Goal: Information Seeking & Learning: Learn about a topic

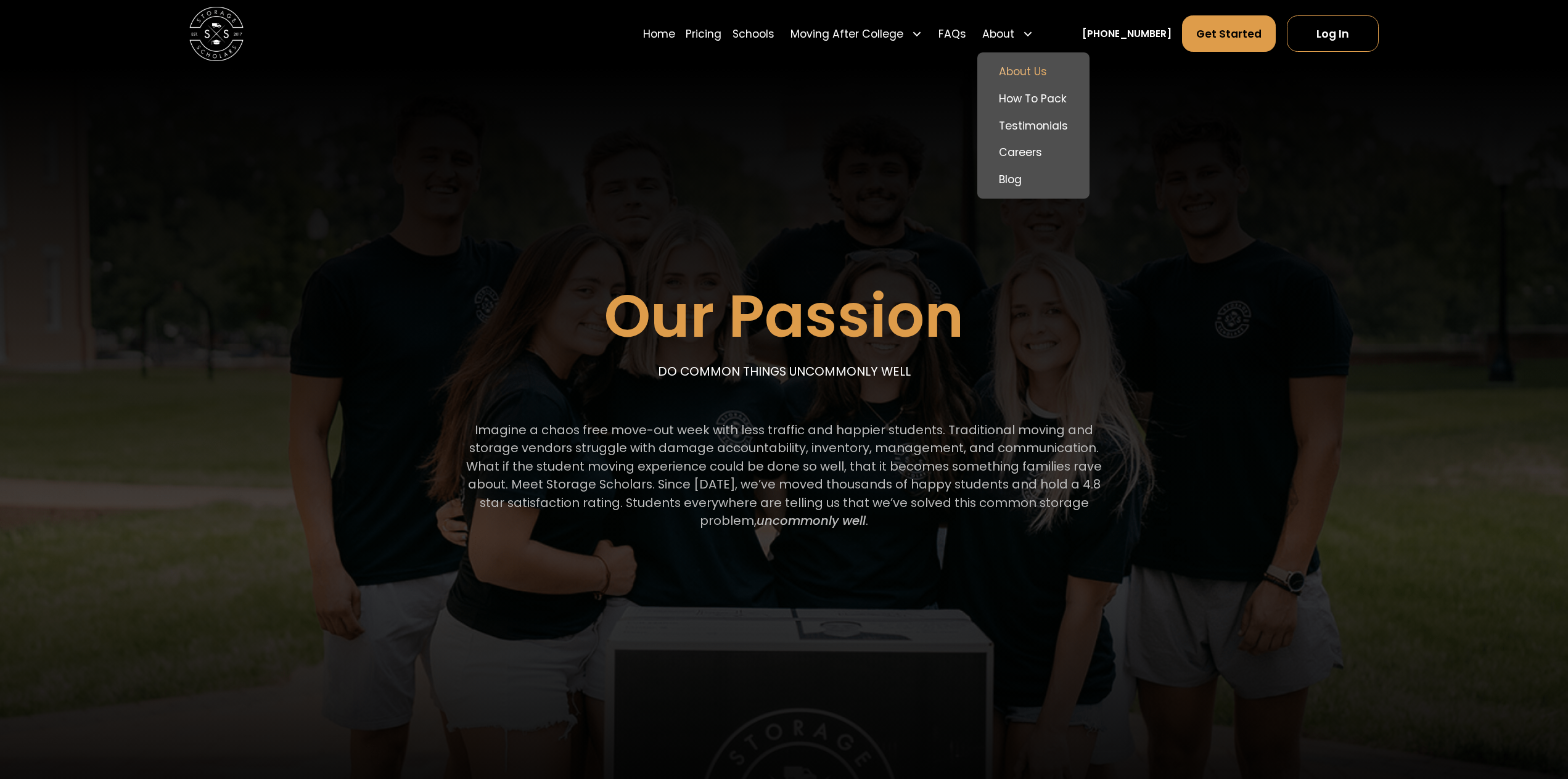
click at [1049, 73] on link "About Us" at bounding box center [1033, 72] width 101 height 27
click at [1052, 150] on link "Careers" at bounding box center [1033, 153] width 101 height 27
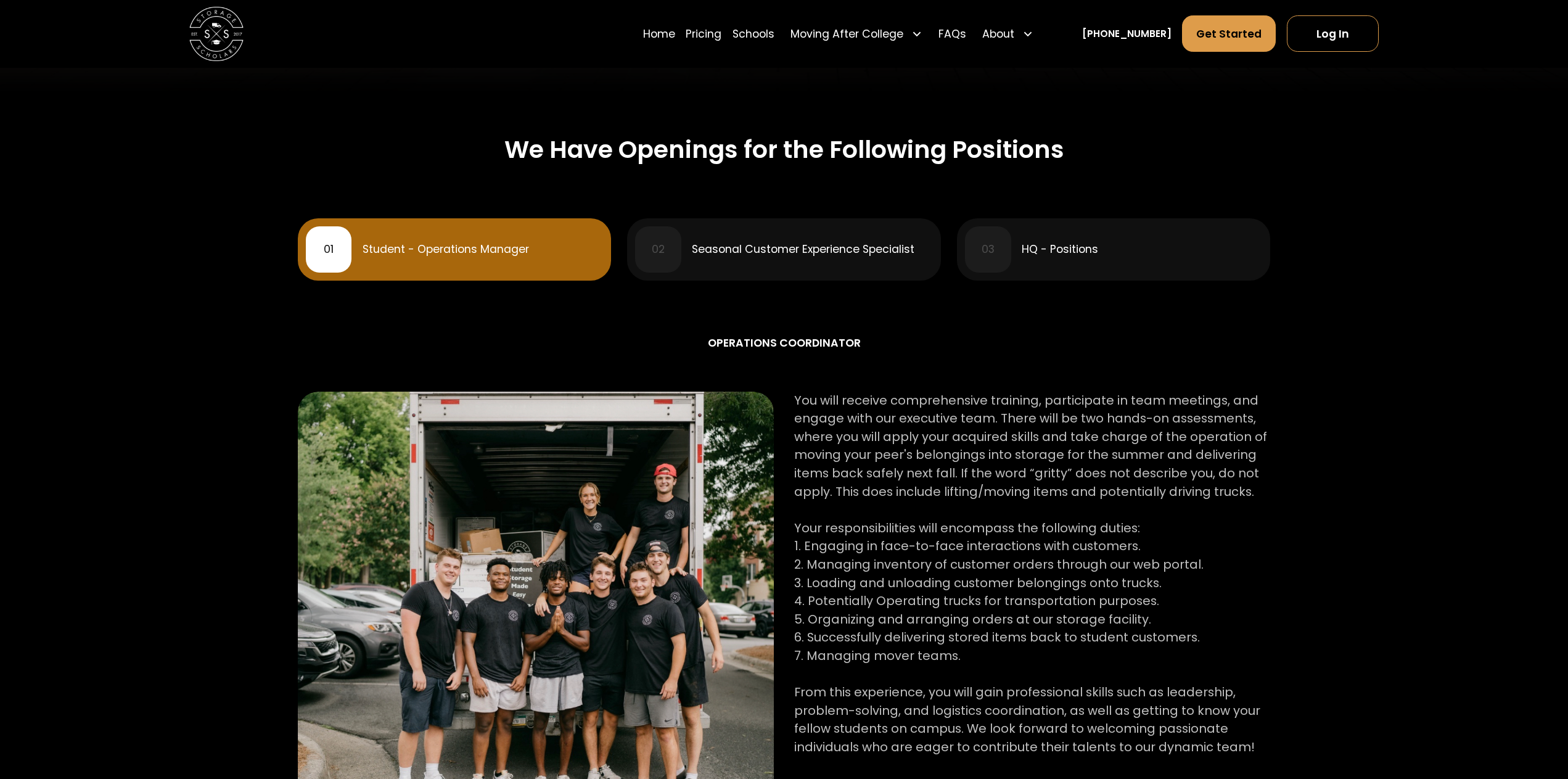
scroll to position [555, 0]
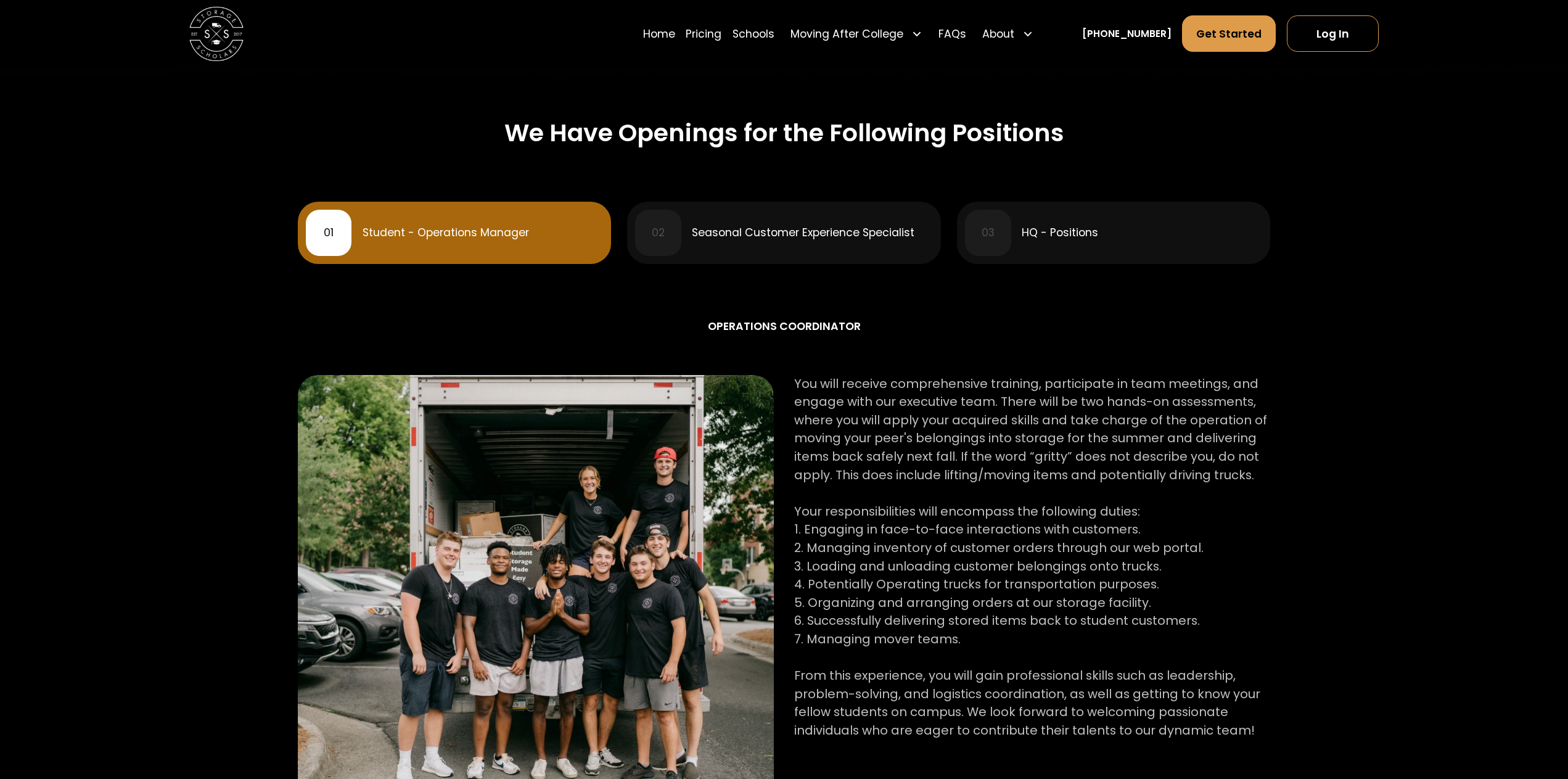
click at [1088, 238] on div "HQ - Positions" at bounding box center [1060, 233] width 77 height 11
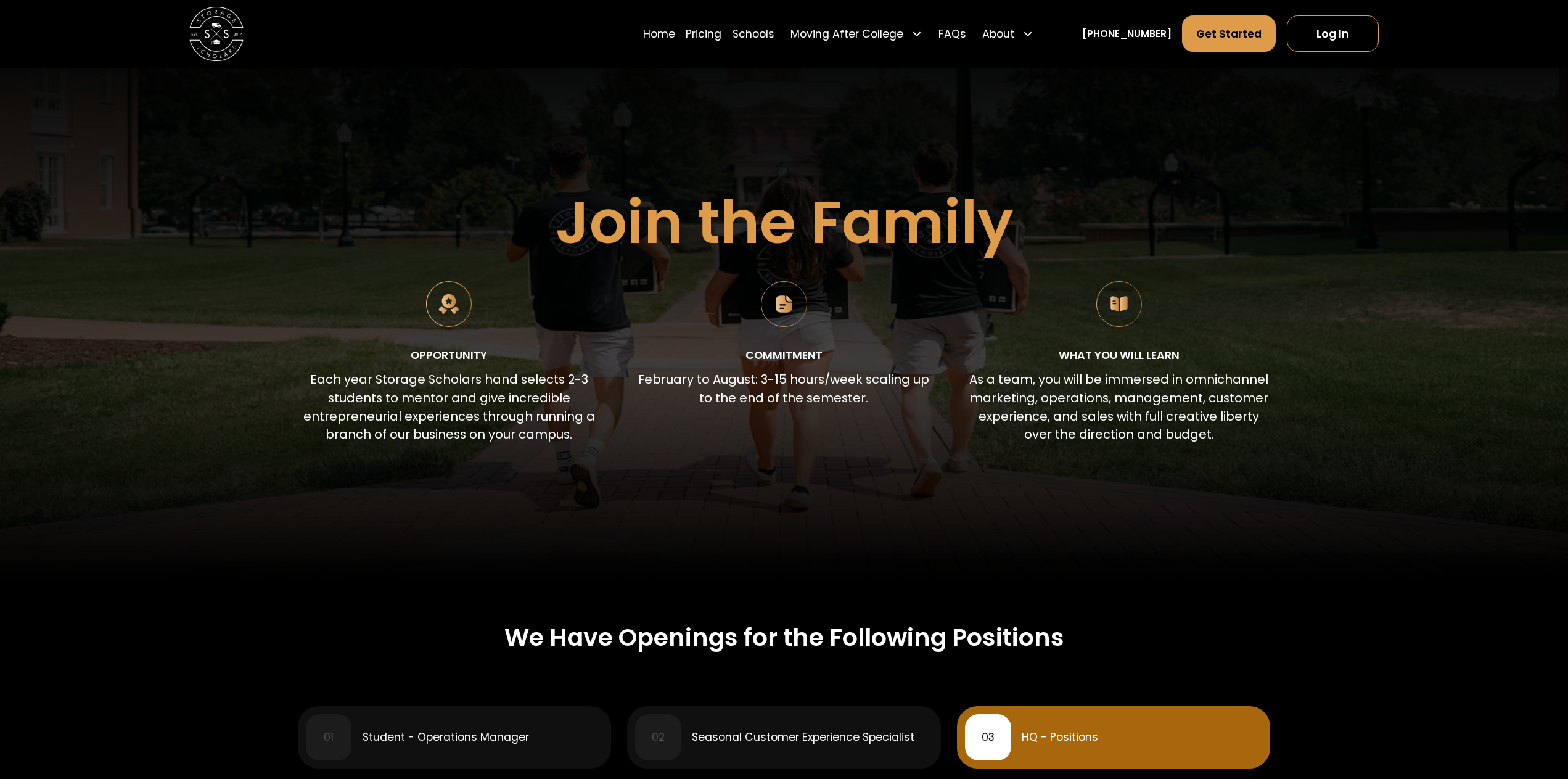
scroll to position [0, 0]
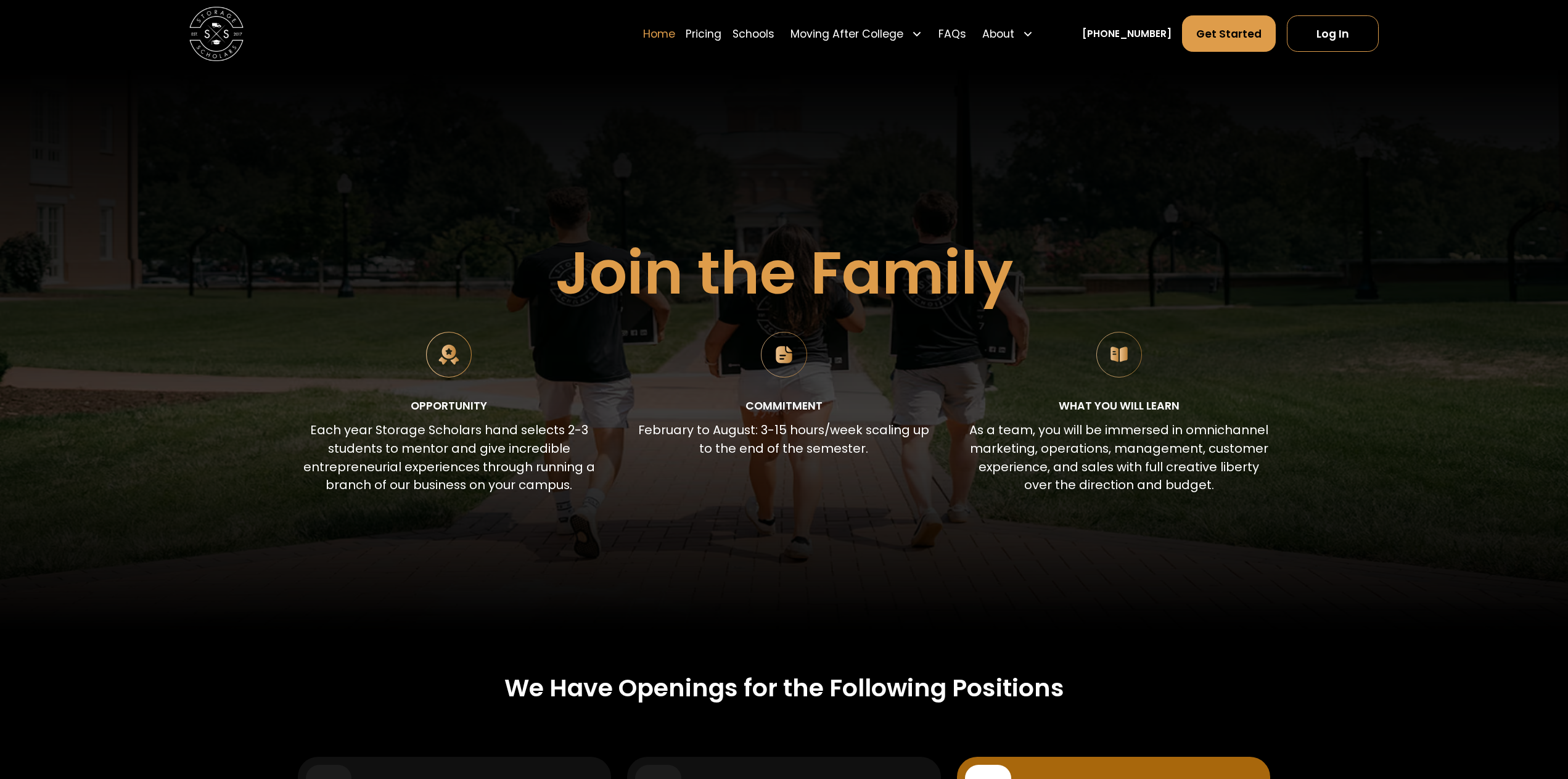
click at [675, 38] on link "Home" at bounding box center [659, 34] width 32 height 38
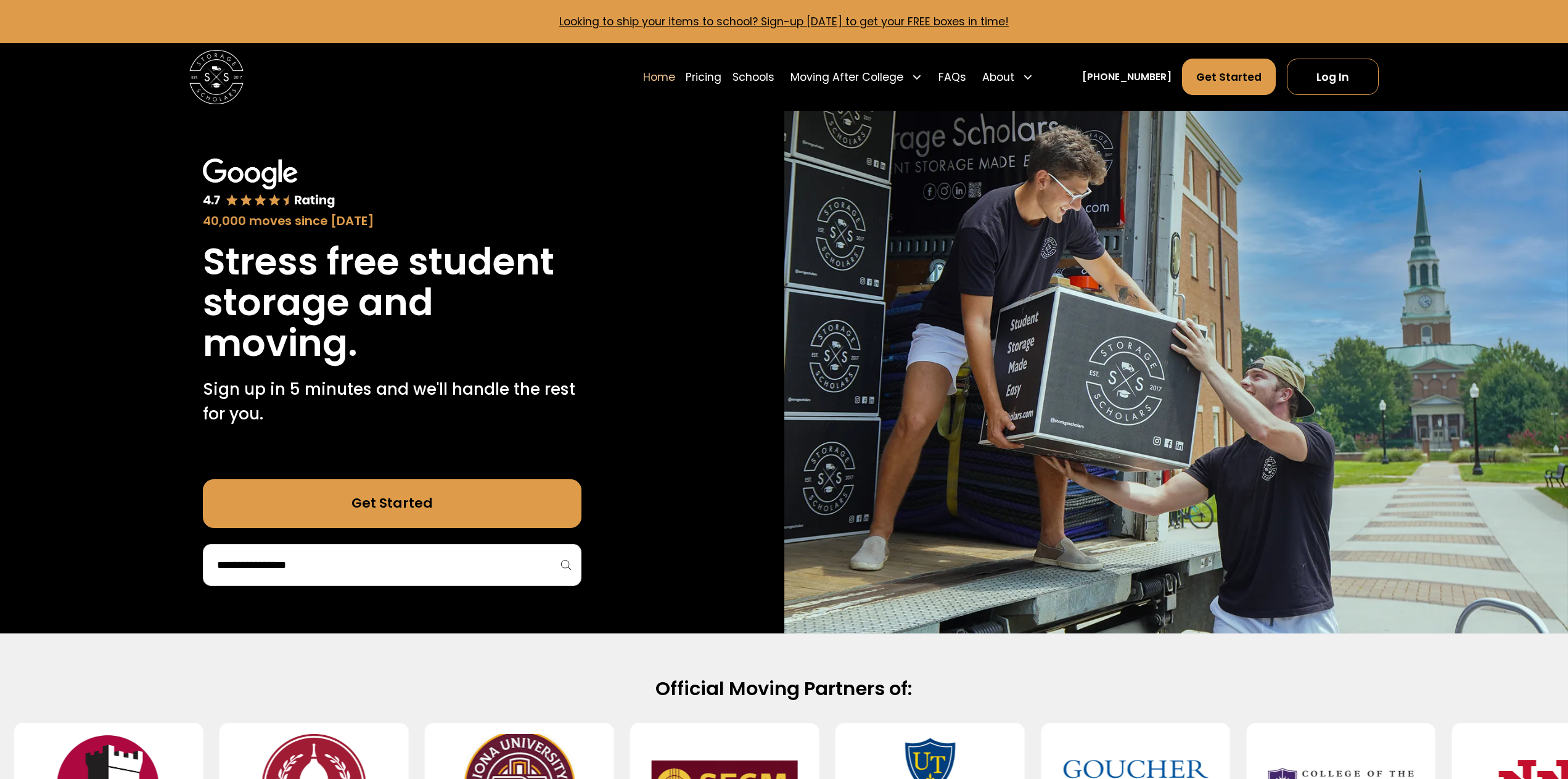
click at [722, 78] on link "Pricing" at bounding box center [703, 77] width 36 height 38
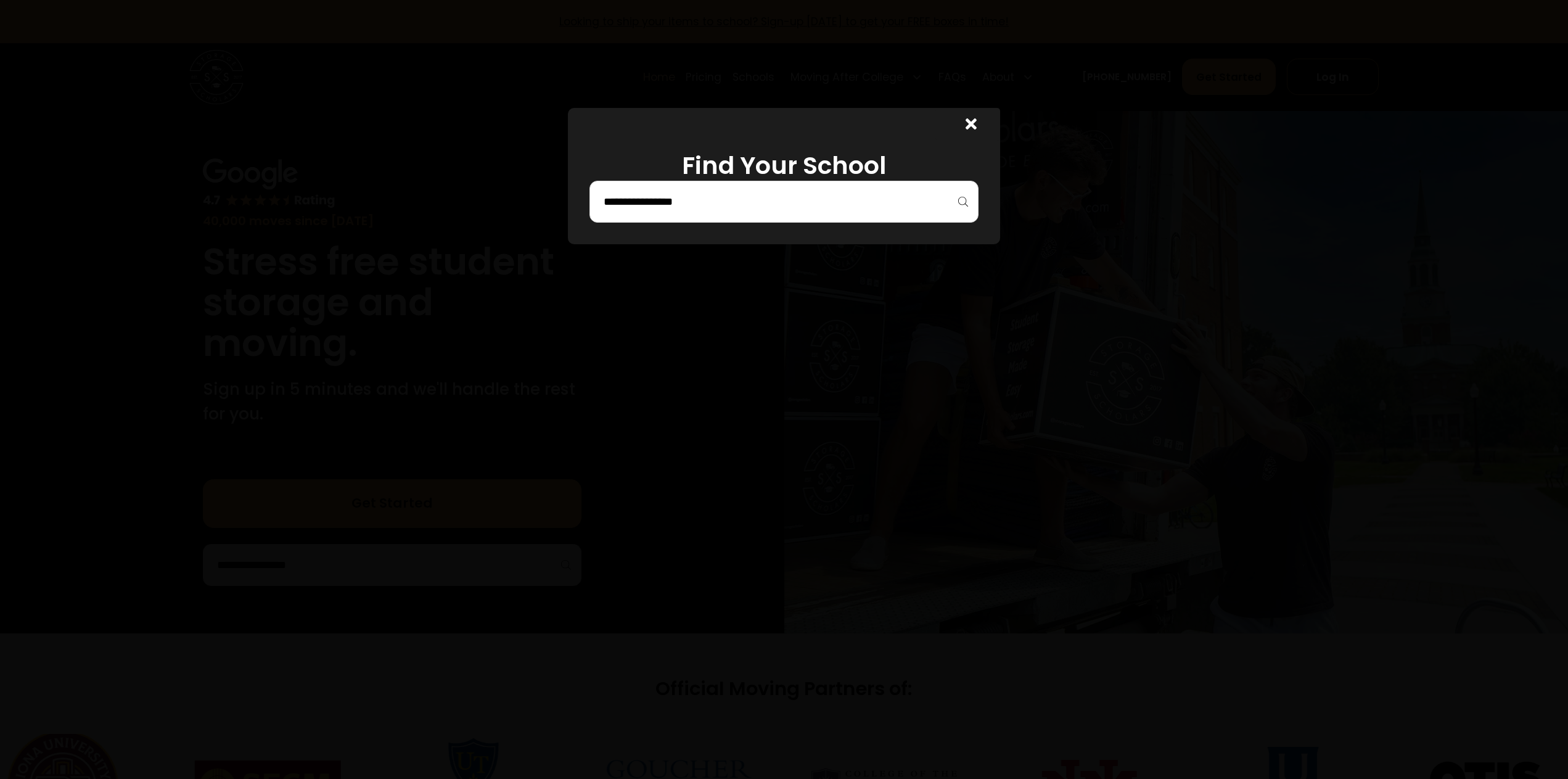
click at [987, 125] on div at bounding box center [968, 124] width 65 height 33
